Goal: Communication & Community: Connect with others

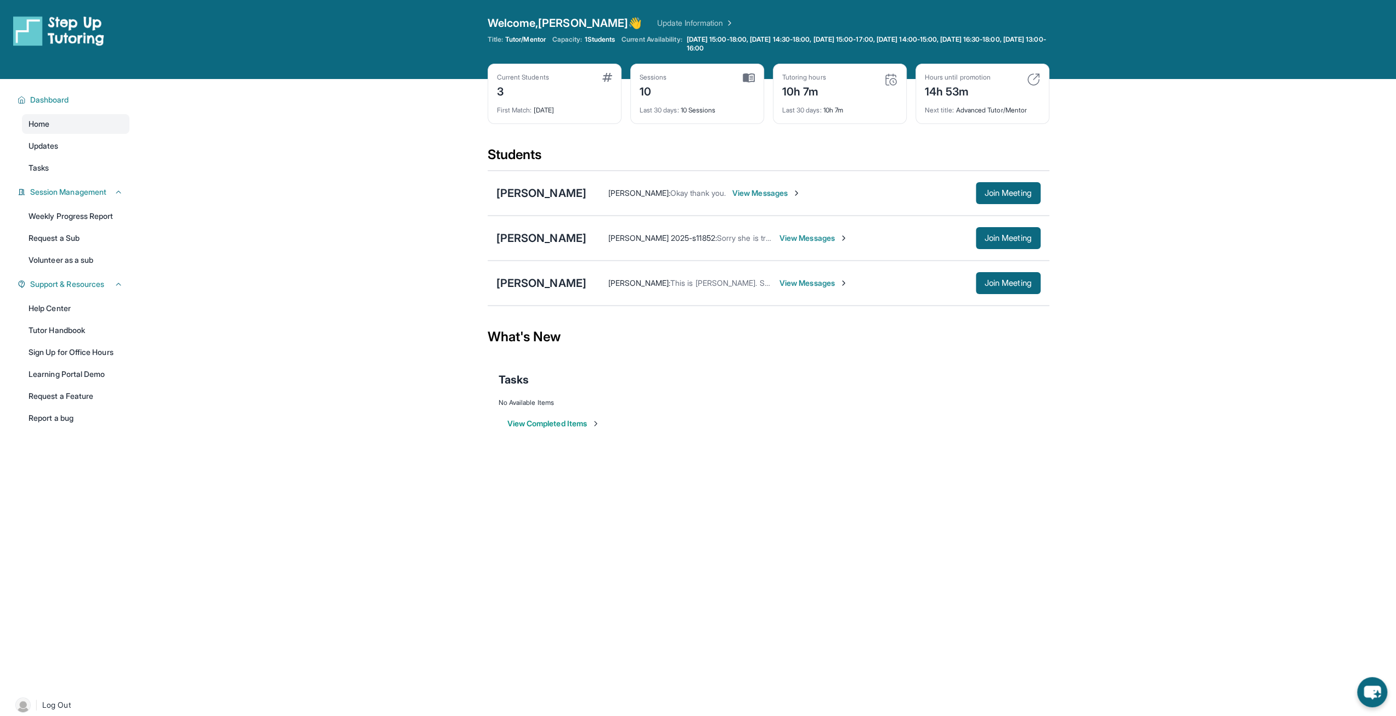
click at [241, 137] on main "Current Students 3 First Match : [DATE] Sessions 10 Last 30 days : 10 Sessions …" at bounding box center [767, 267] width 1255 height 376
click at [791, 188] on span "View Messages" at bounding box center [766, 193] width 69 height 11
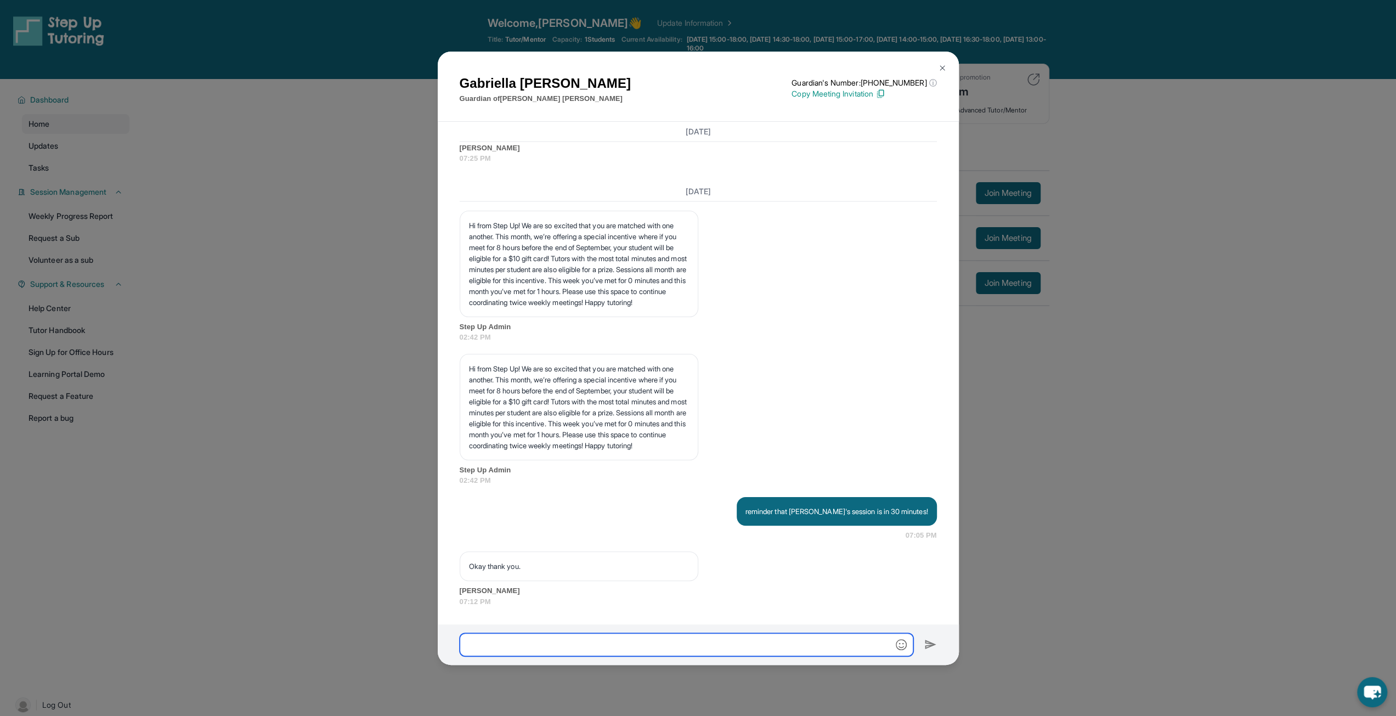
click at [746, 642] on input "text" at bounding box center [687, 644] width 454 height 23
type input "**********"
click at [931, 641] on img at bounding box center [930, 644] width 13 height 13
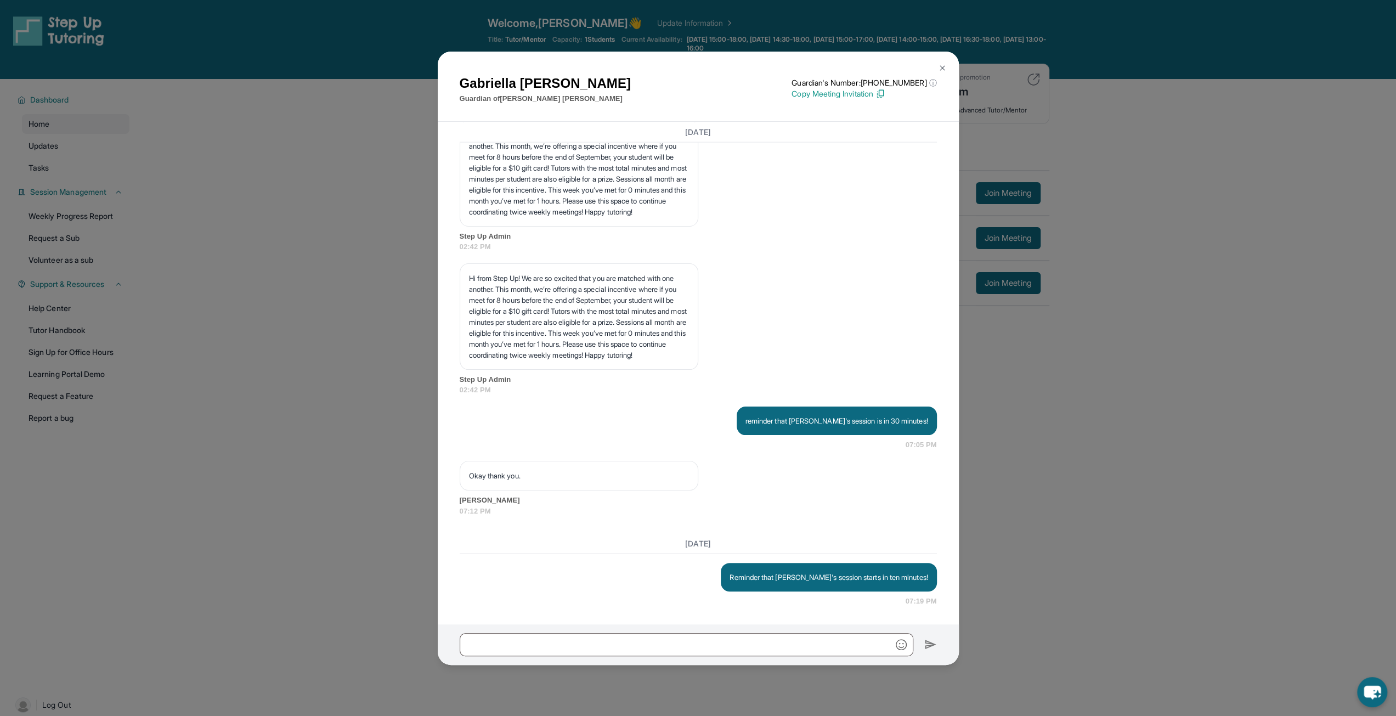
scroll to position [2537, 0]
click at [940, 62] on button at bounding box center [942, 68] width 22 height 22
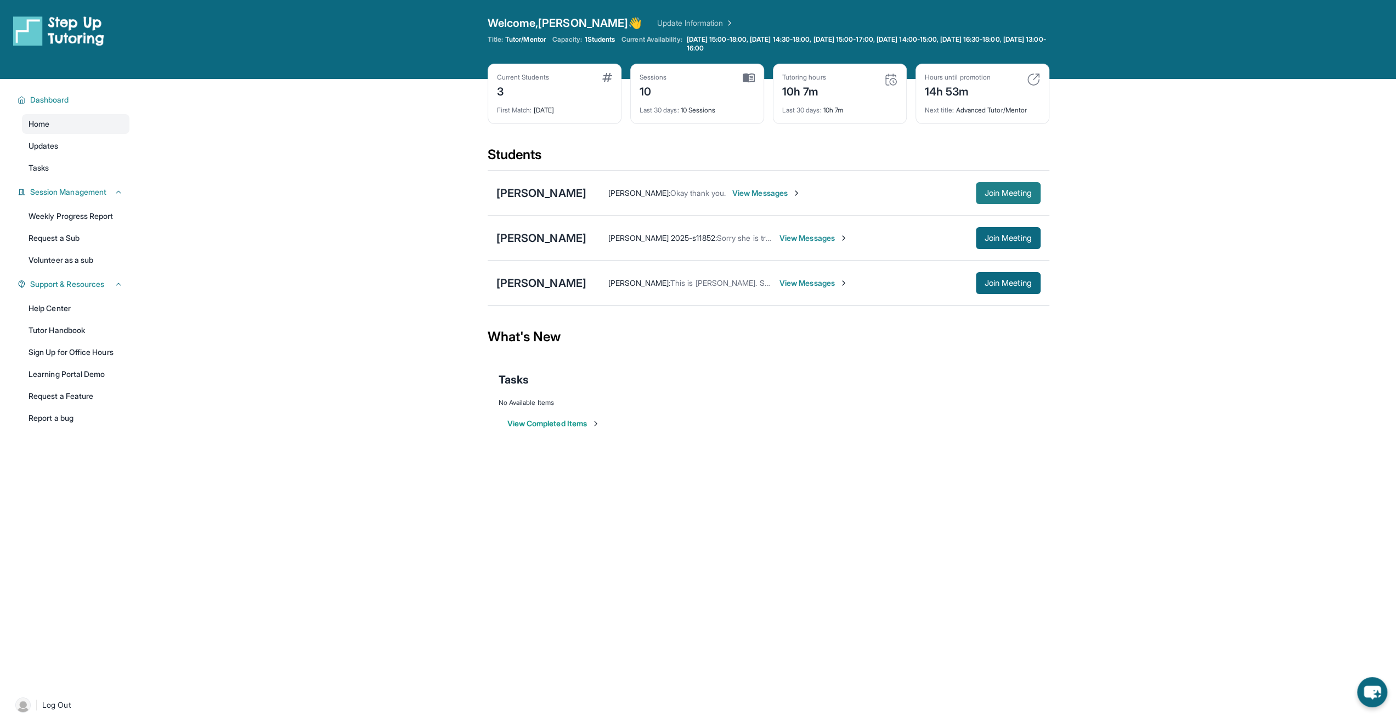
click at [1004, 190] on span "Join Meeting" at bounding box center [1007, 193] width 47 height 7
click at [993, 191] on span "Join Meeting" at bounding box center [1007, 193] width 47 height 7
